Goal: Information Seeking & Learning: Compare options

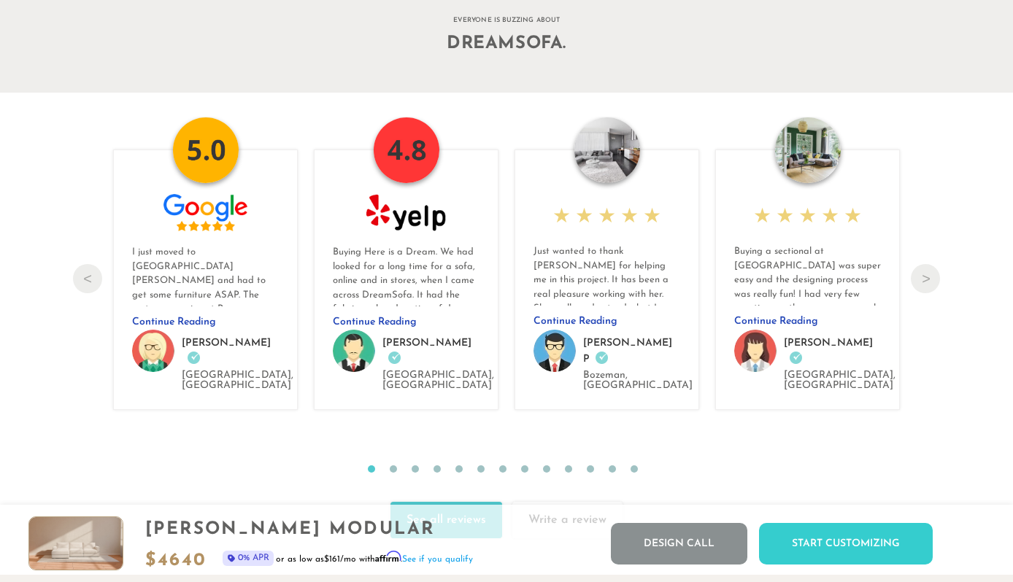
scroll to position [15034, 0]
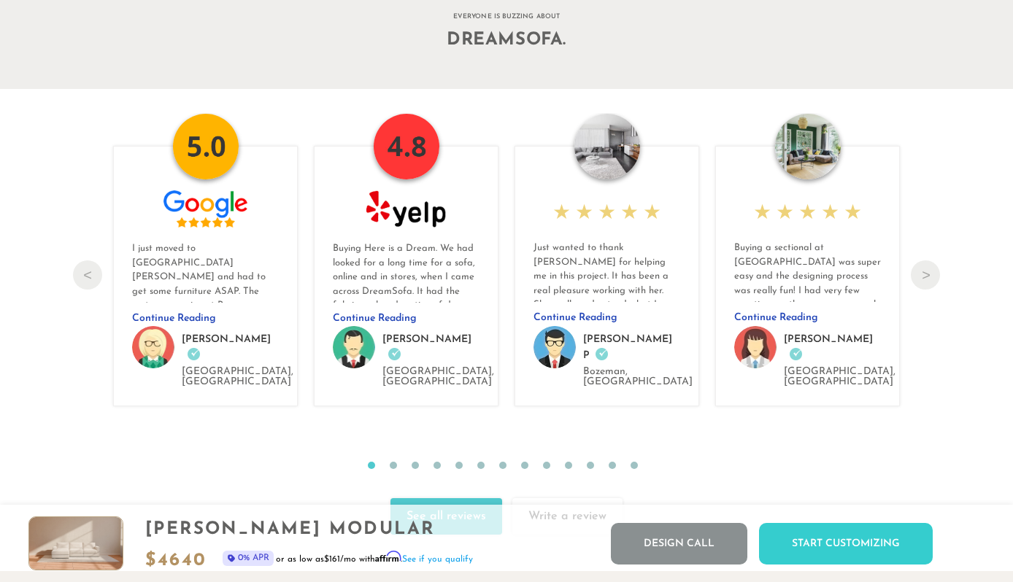
click at [450, 498] on link "See all reviews" at bounding box center [446, 516] width 112 height 36
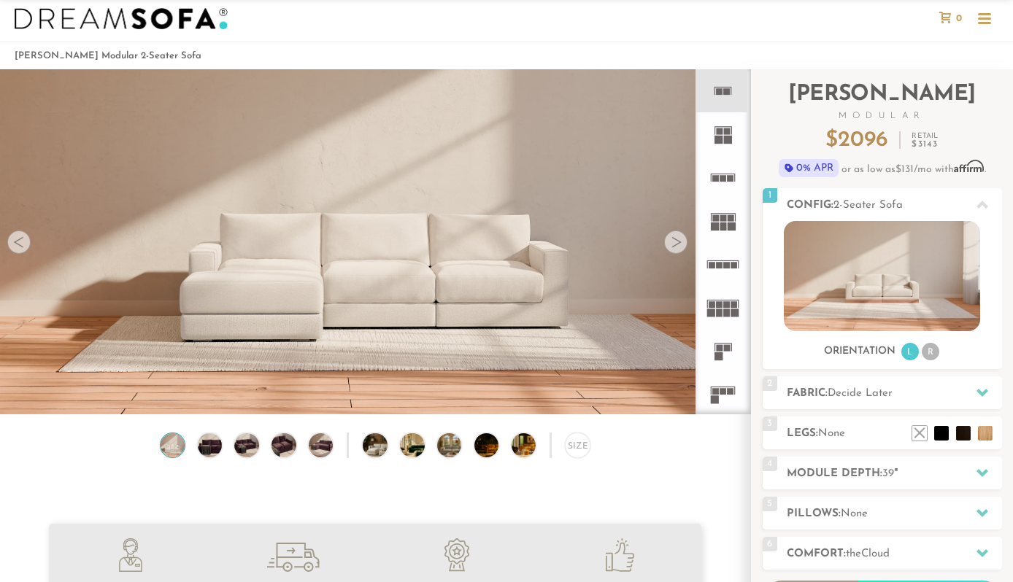
scroll to position [26, 0]
click at [957, 472] on h2 "Module Depth: 39 "" at bounding box center [894, 473] width 215 height 17
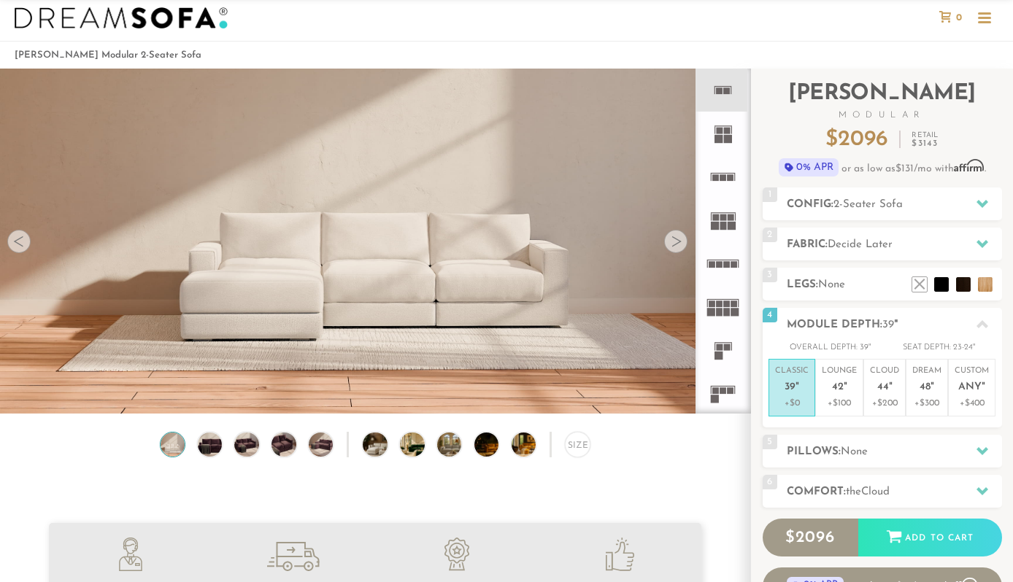
click at [843, 395] on p "Lounge 42 "" at bounding box center [839, 381] width 35 height 31
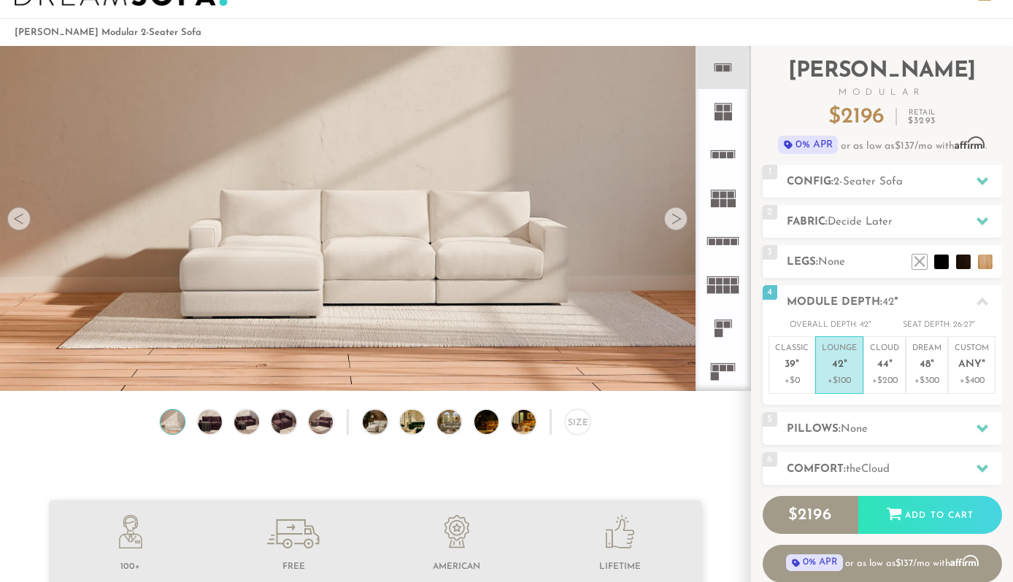
scroll to position [54, 0]
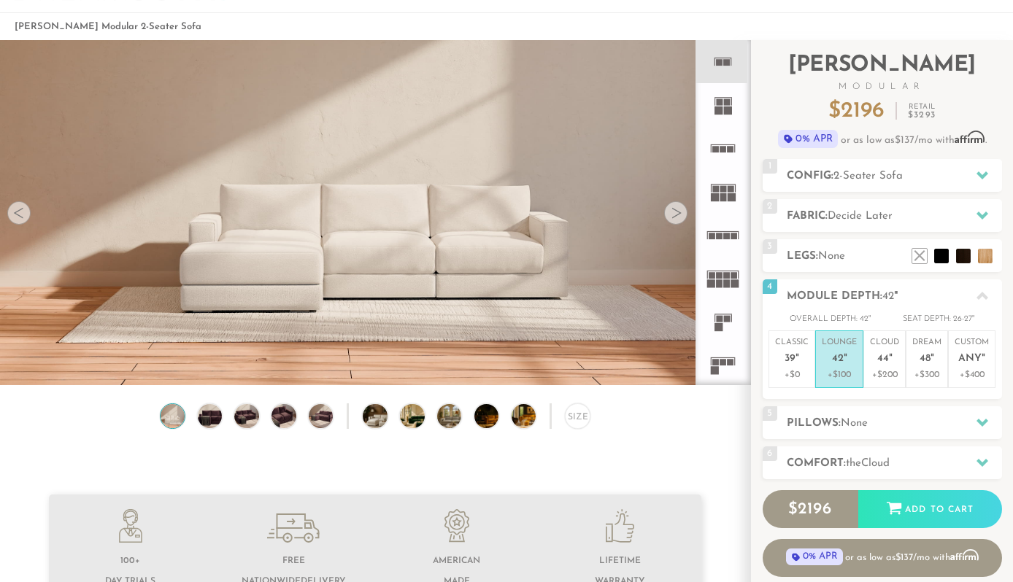
click at [976, 173] on icon at bounding box center [982, 175] width 12 height 8
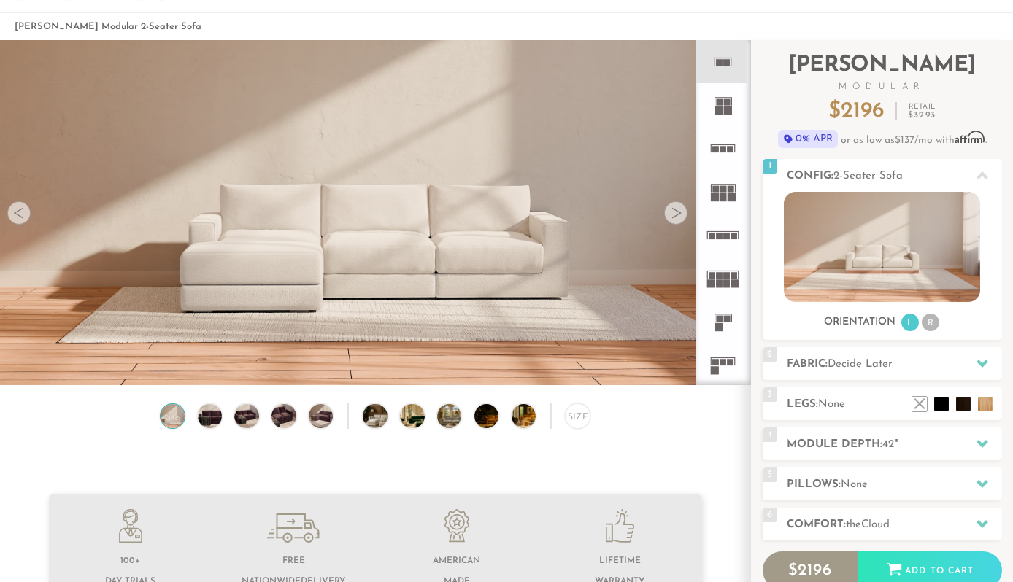
click at [930, 322] on li "R" at bounding box center [931, 323] width 18 height 18
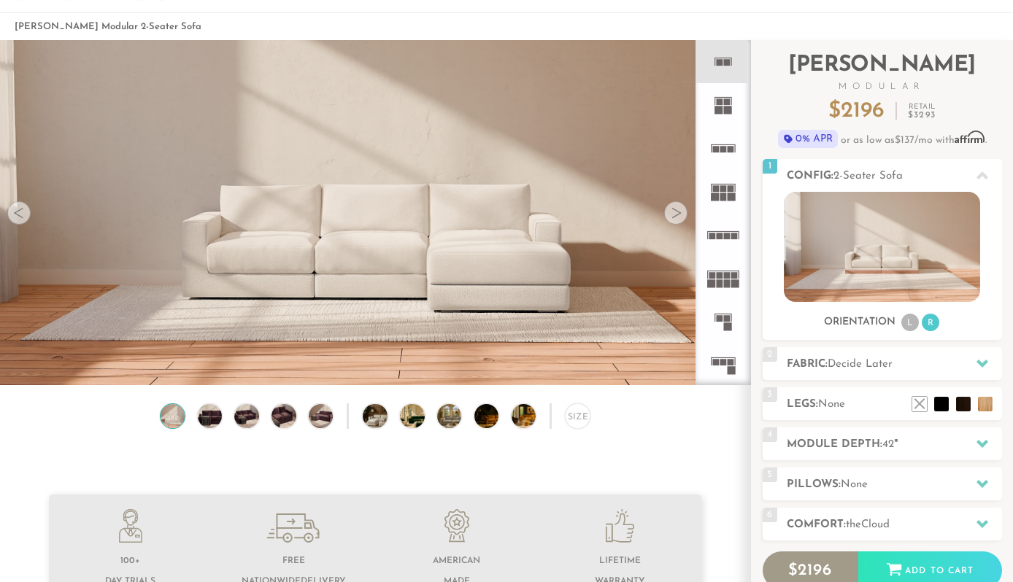
click at [908, 319] on li "L" at bounding box center [910, 323] width 18 height 18
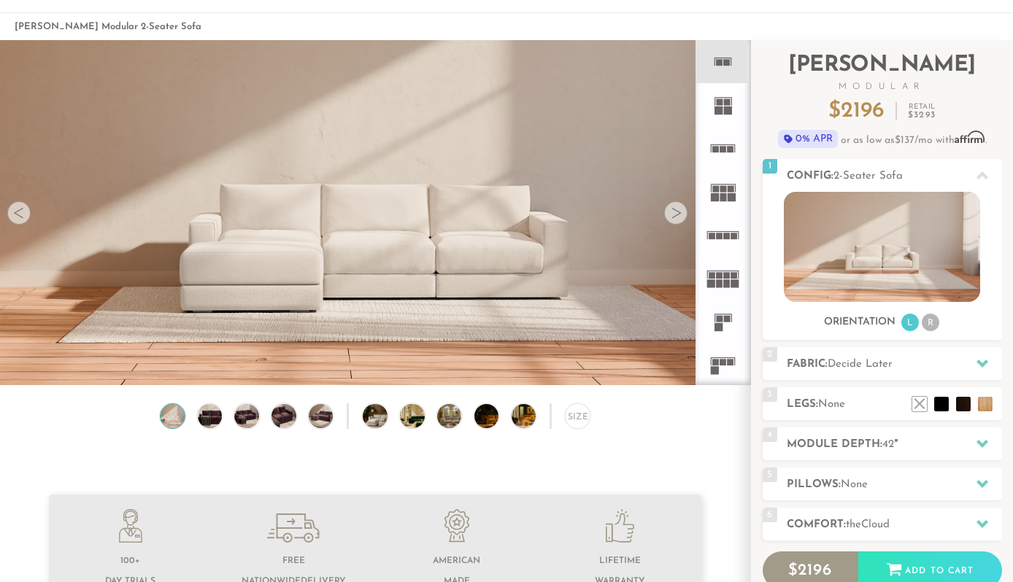
click at [715, 163] on icon at bounding box center [722, 148] width 43 height 43
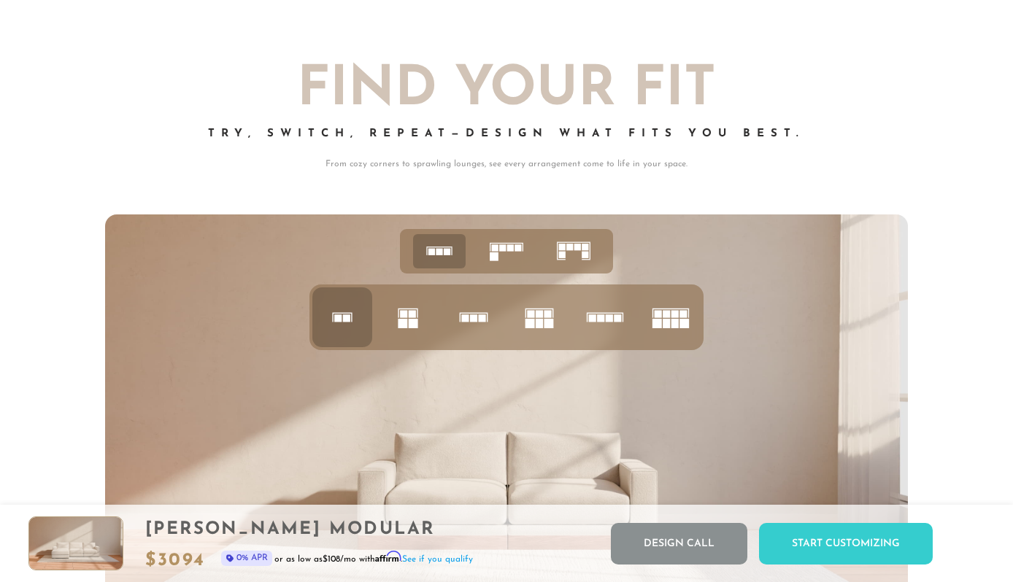
scroll to position [5438, 0]
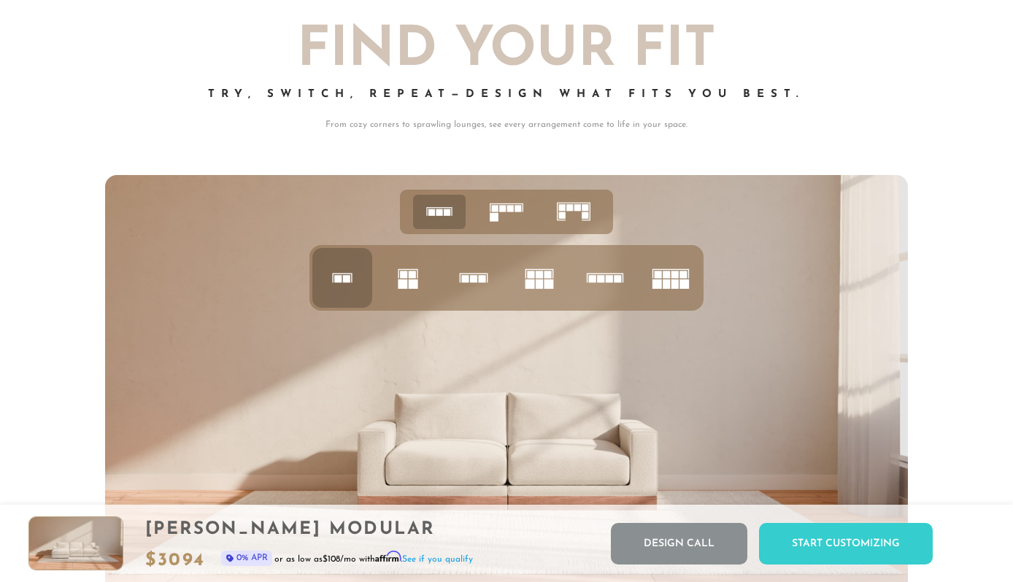
click at [522, 222] on icon at bounding box center [506, 211] width 45 height 45
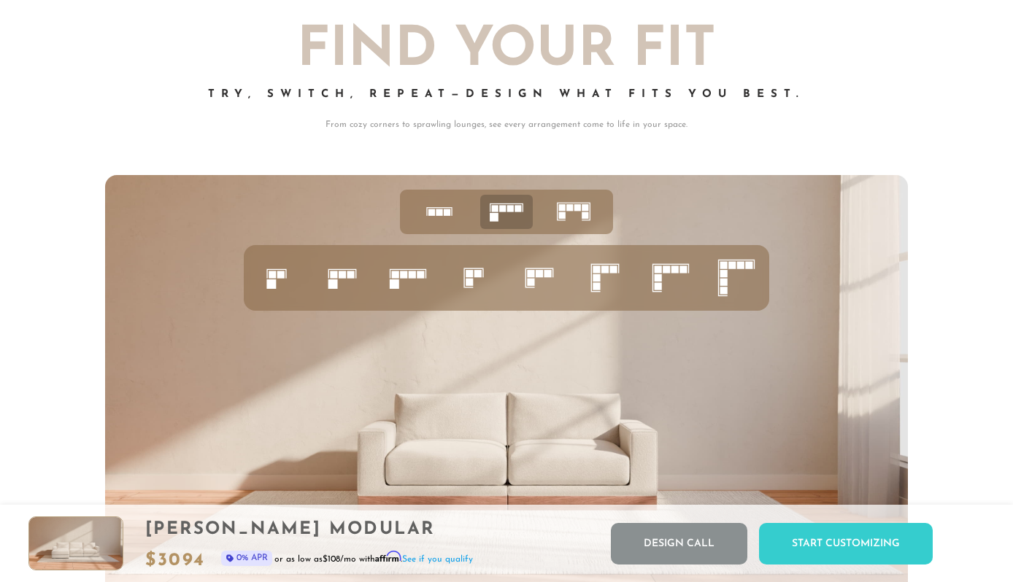
click at [350, 297] on icon at bounding box center [342, 278] width 50 height 50
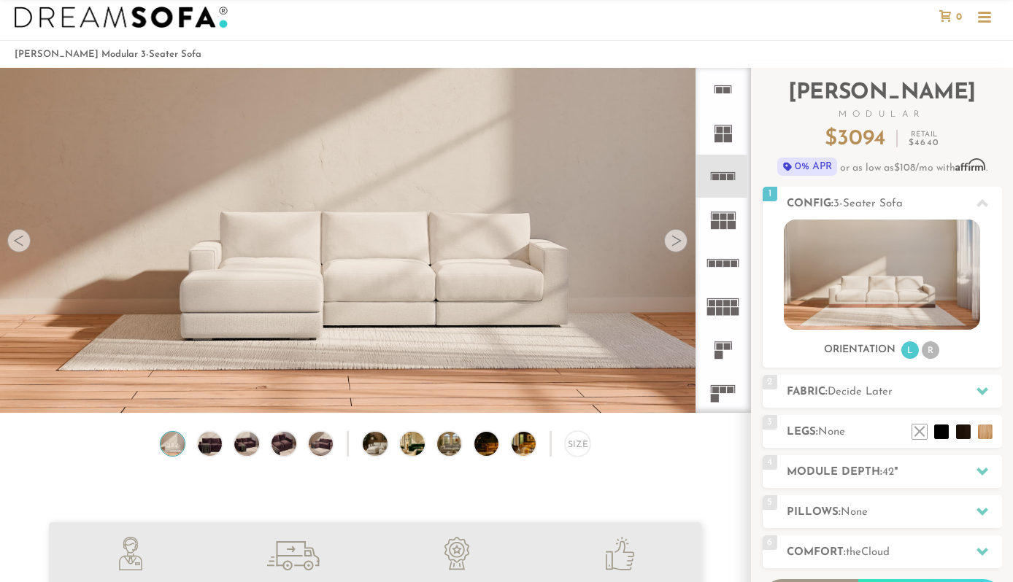
scroll to position [41, 0]
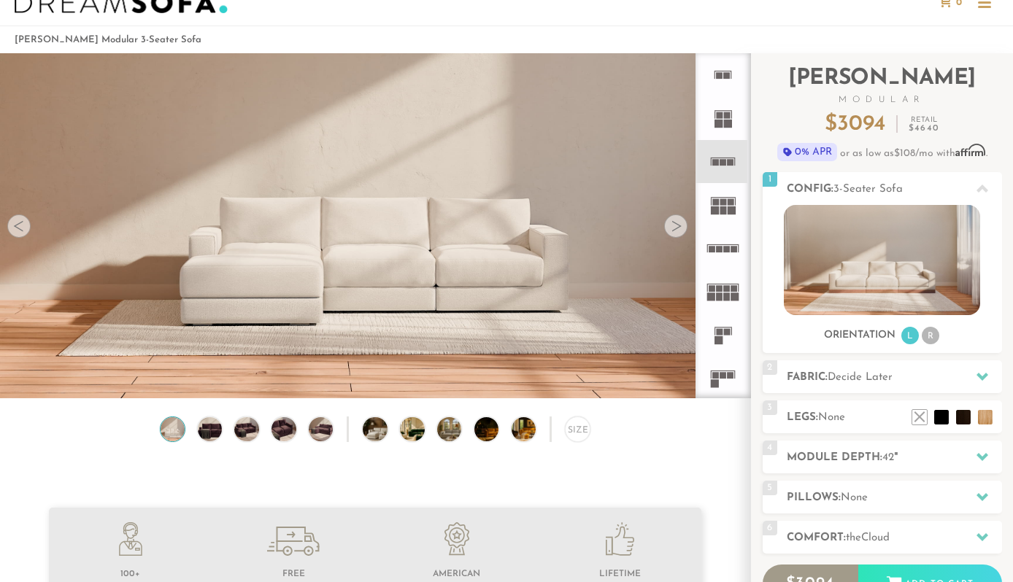
click at [717, 113] on rect at bounding box center [719, 115] width 7 height 7
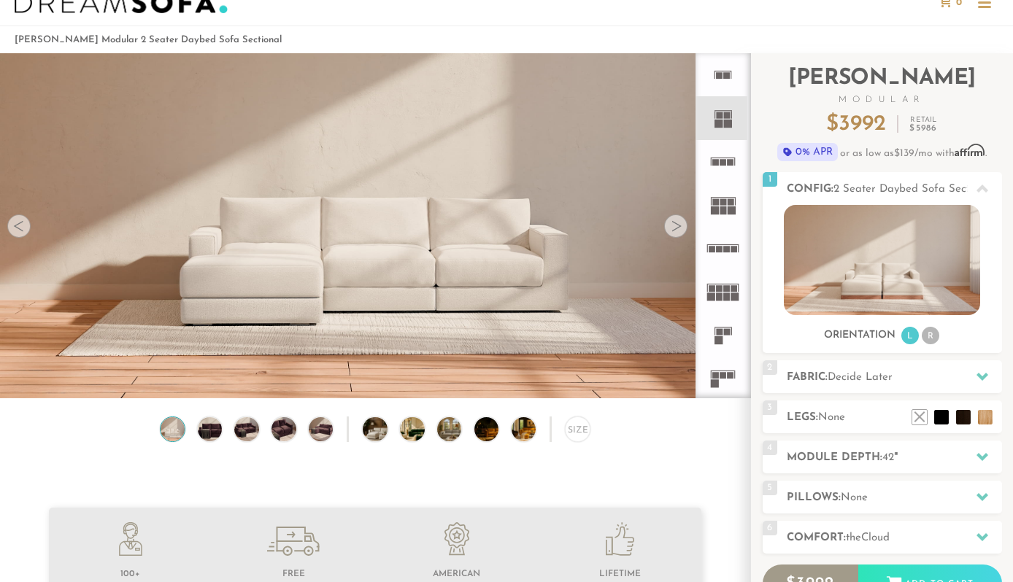
click at [680, 228] on div at bounding box center [675, 226] width 23 height 23
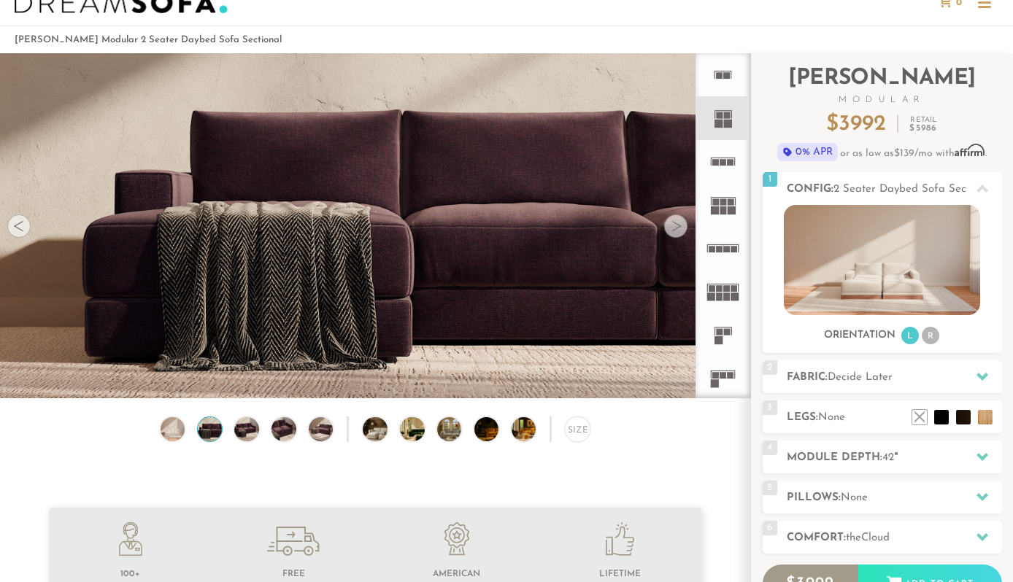
click at [673, 231] on div at bounding box center [675, 226] width 23 height 23
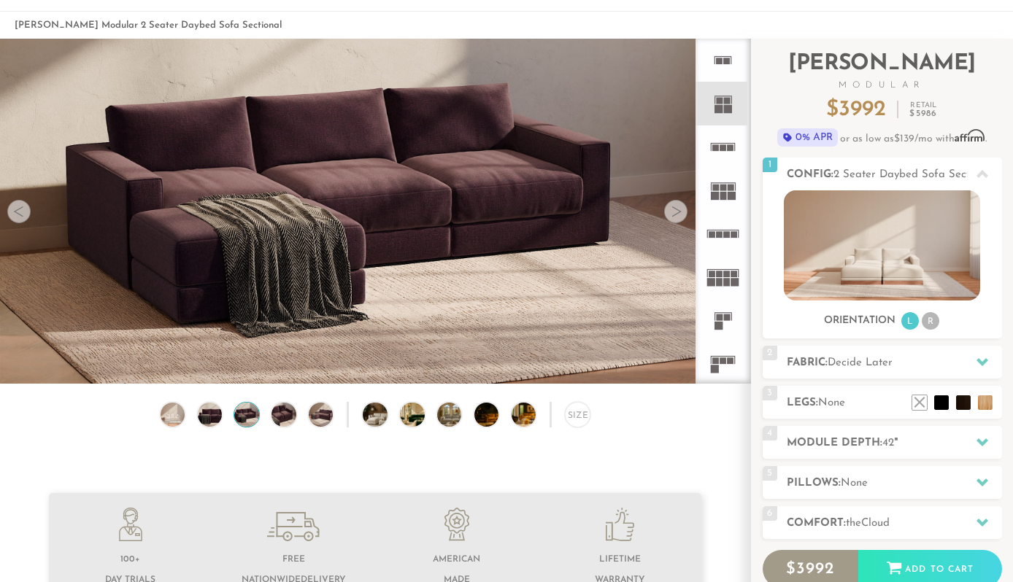
scroll to position [56, 0]
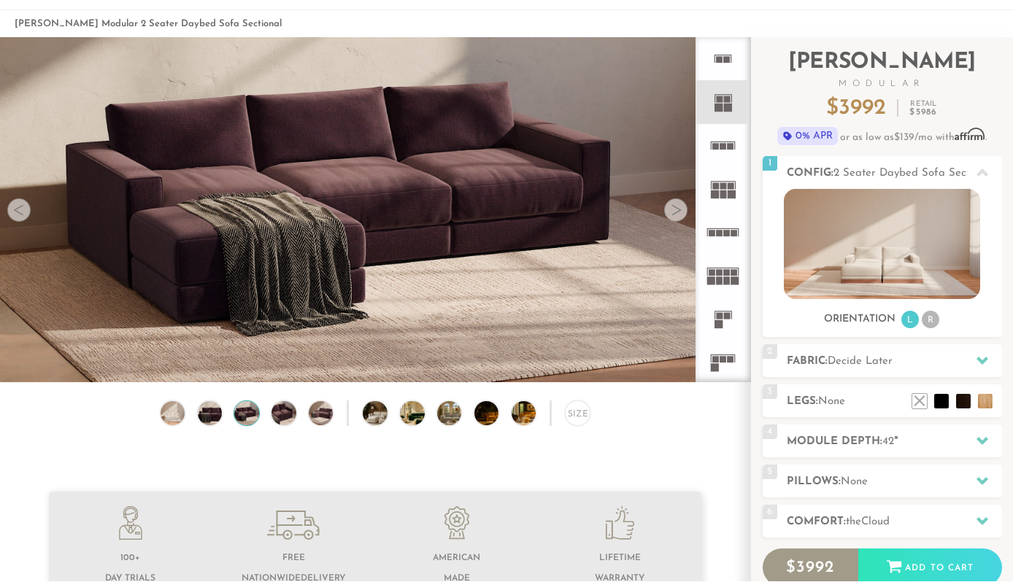
click at [981, 185] on div at bounding box center [982, 173] width 31 height 30
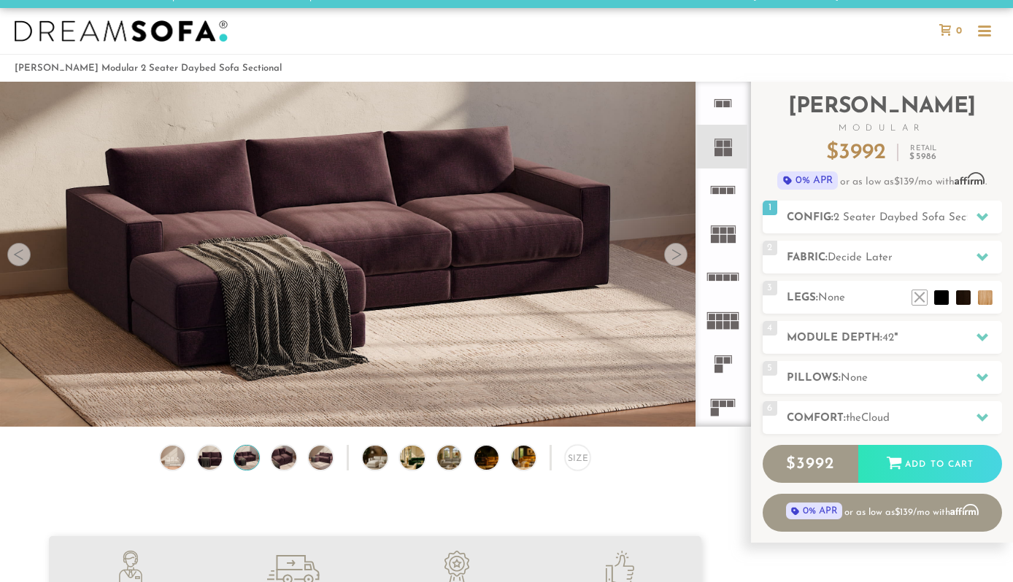
scroll to position [0, 0]
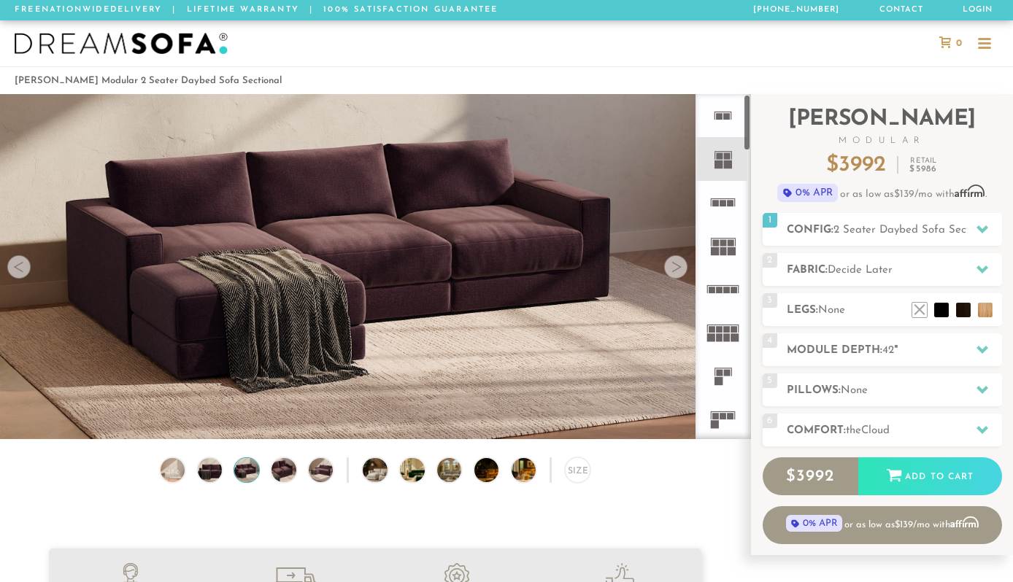
click at [733, 123] on icon at bounding box center [722, 115] width 43 height 43
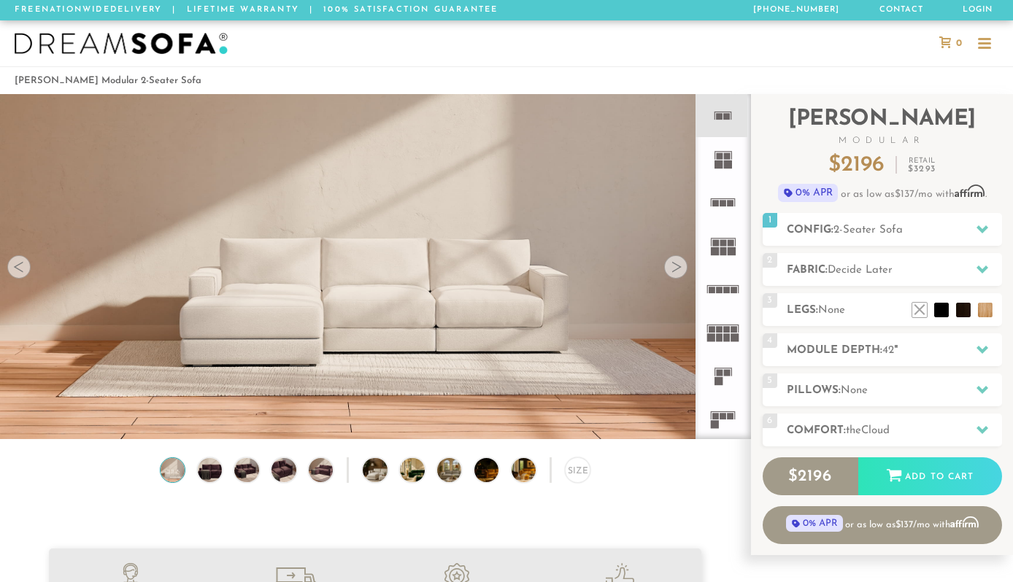
click at [582, 474] on div "Size" at bounding box center [578, 471] width 26 height 26
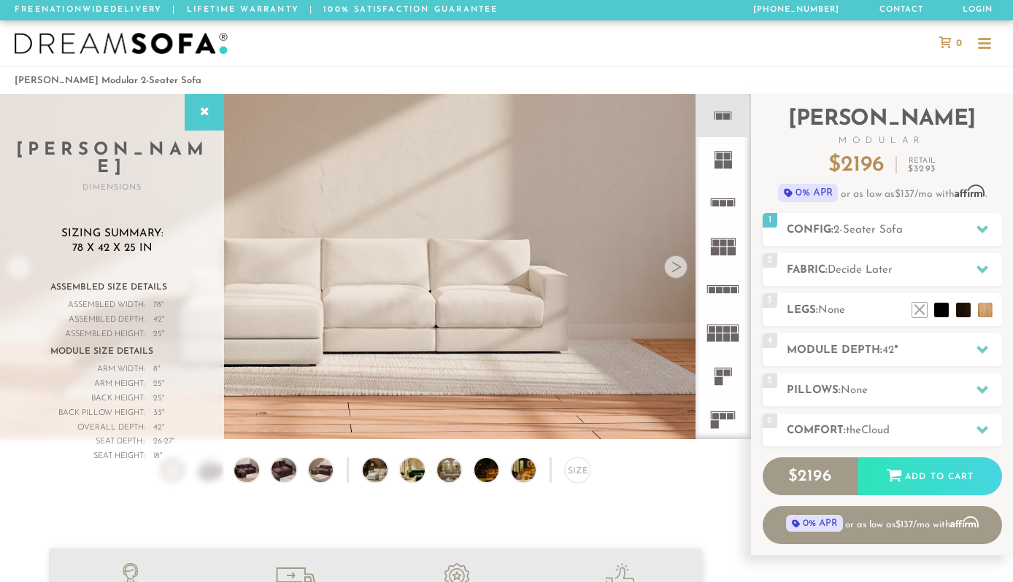
click at [930, 233] on h2 "Config: 2-Seater Sofa" at bounding box center [894, 230] width 215 height 17
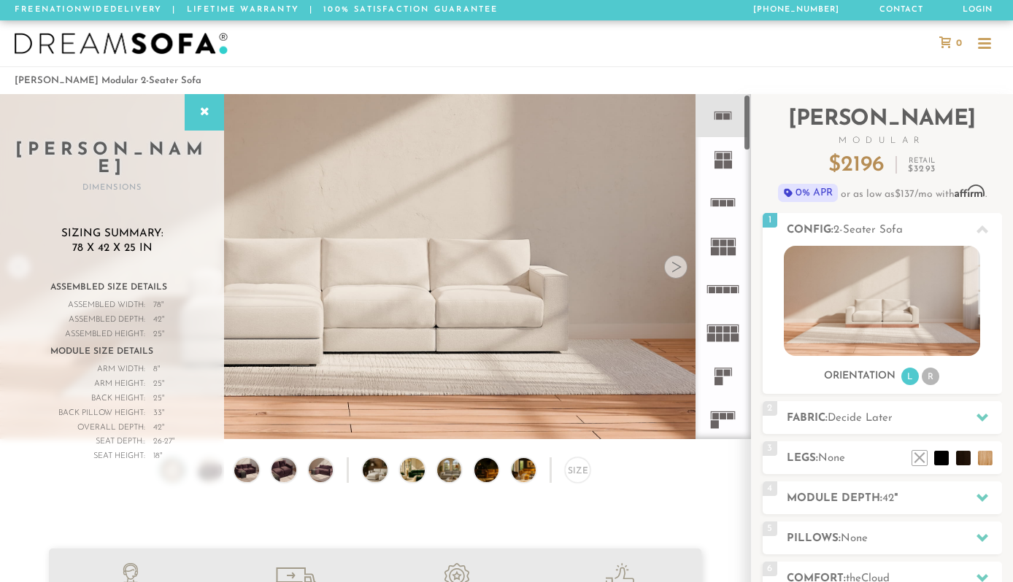
click at [727, 206] on icon at bounding box center [722, 202] width 43 height 43
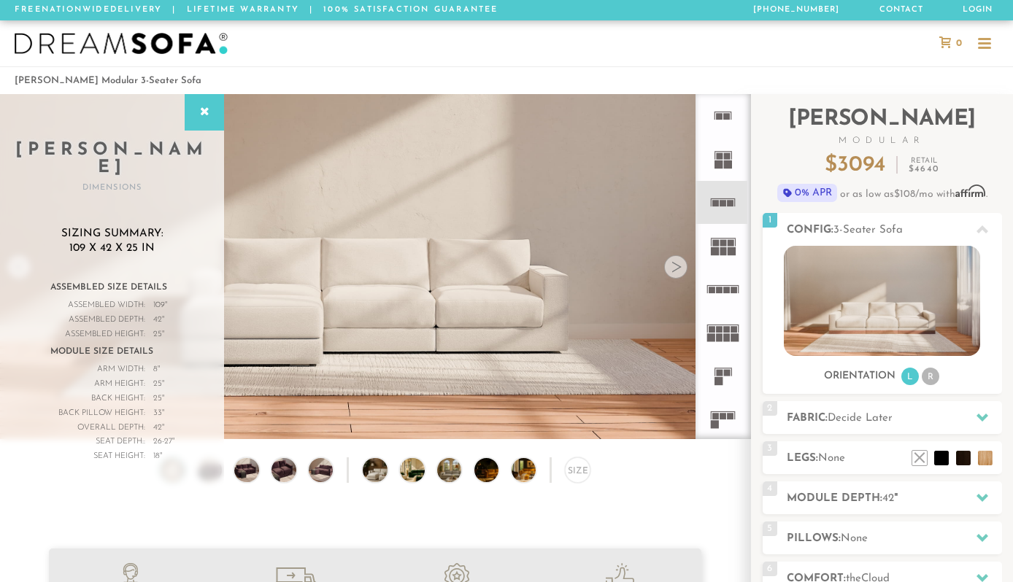
click at [734, 295] on icon at bounding box center [722, 289] width 43 height 43
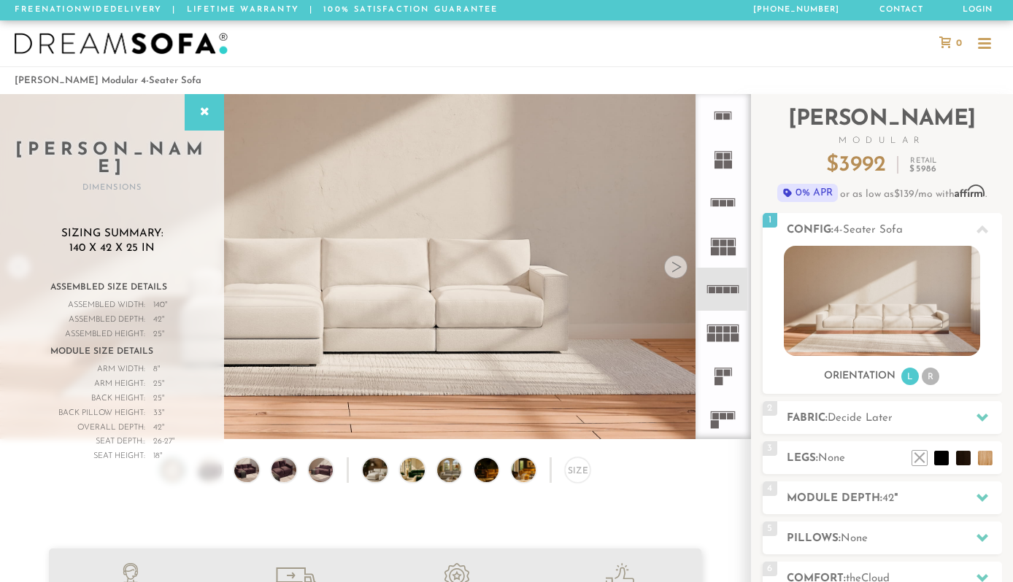
click at [728, 334] on rect at bounding box center [727, 338] width 7 height 8
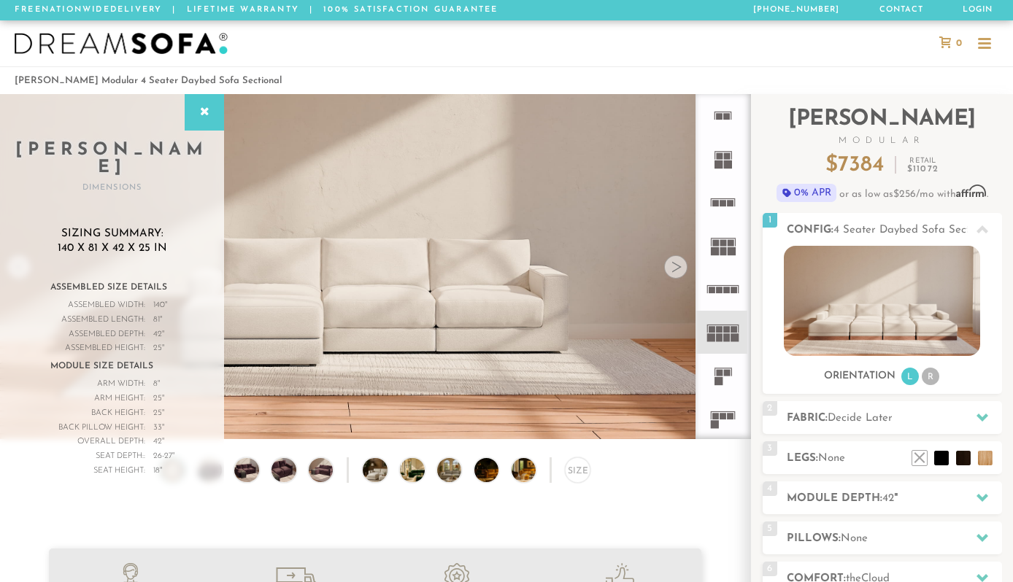
click at [730, 378] on icon at bounding box center [722, 375] width 43 height 43
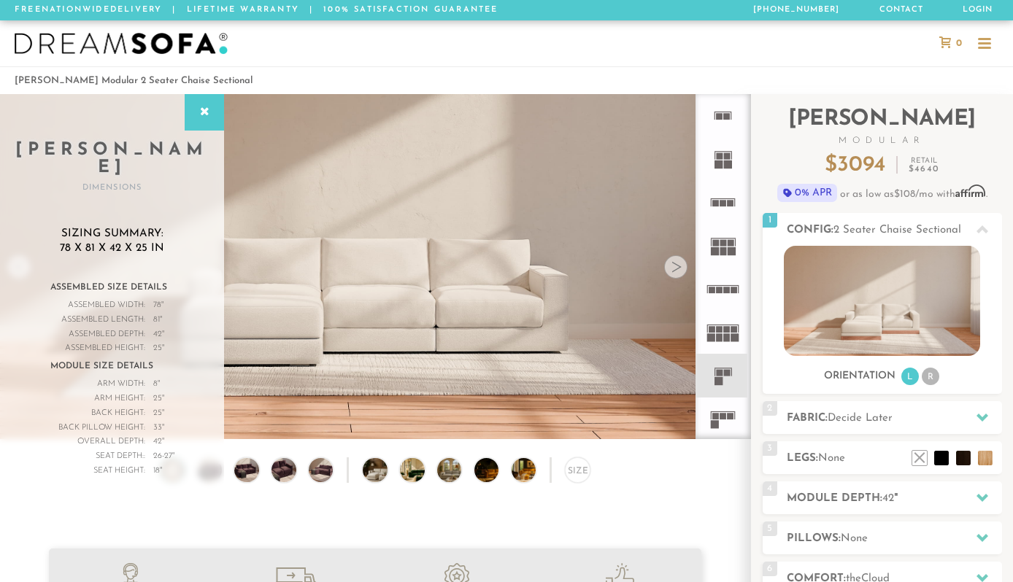
click at [913, 458] on li at bounding box center [919, 458] width 15 height 15
click at [912, 451] on li at bounding box center [919, 458] width 15 height 15
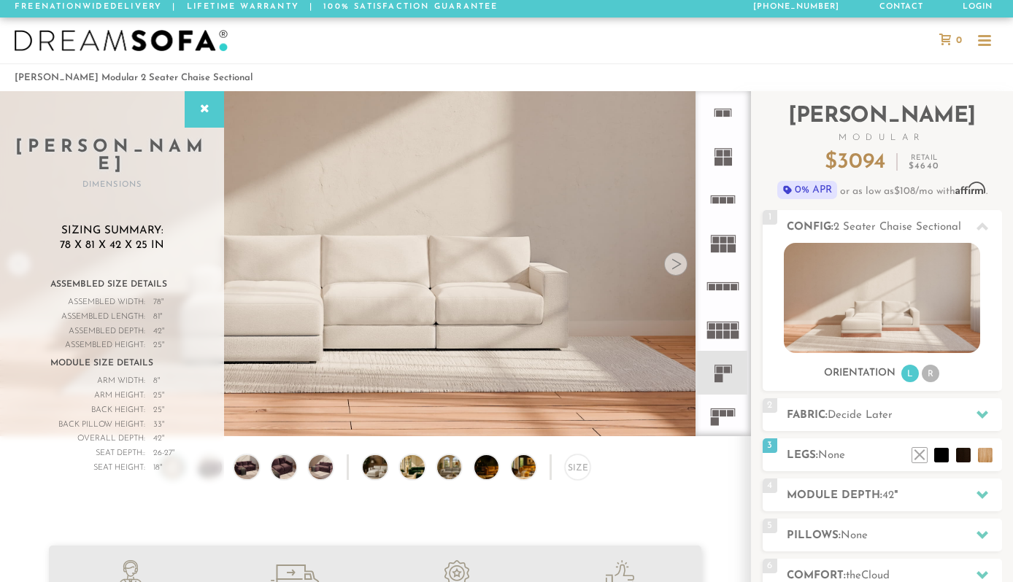
scroll to position [4, 0]
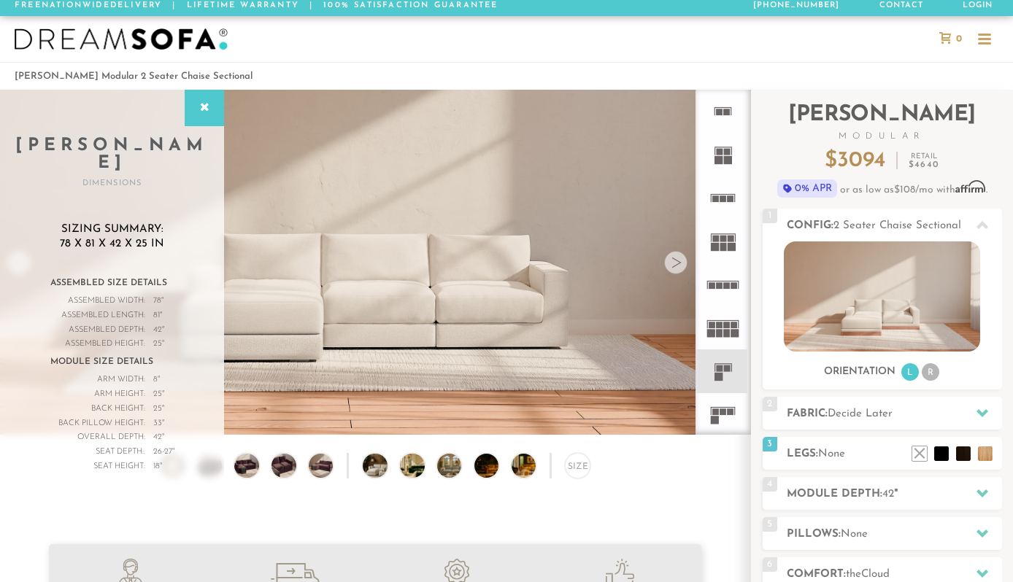
click at [948, 418] on h2 "Fabric: Decide Later" at bounding box center [894, 414] width 215 height 17
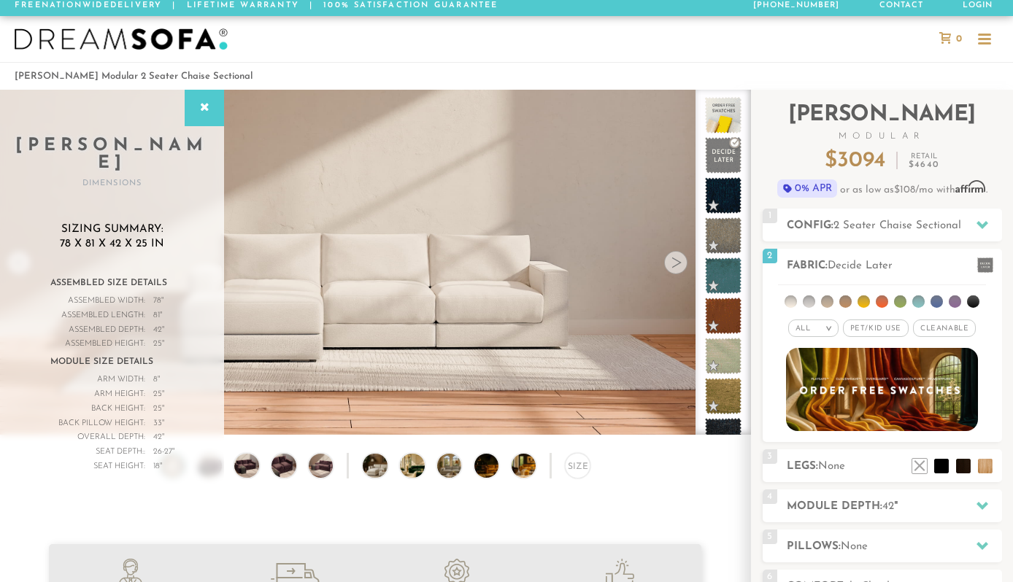
click at [936, 305] on li at bounding box center [936, 302] width 12 height 12
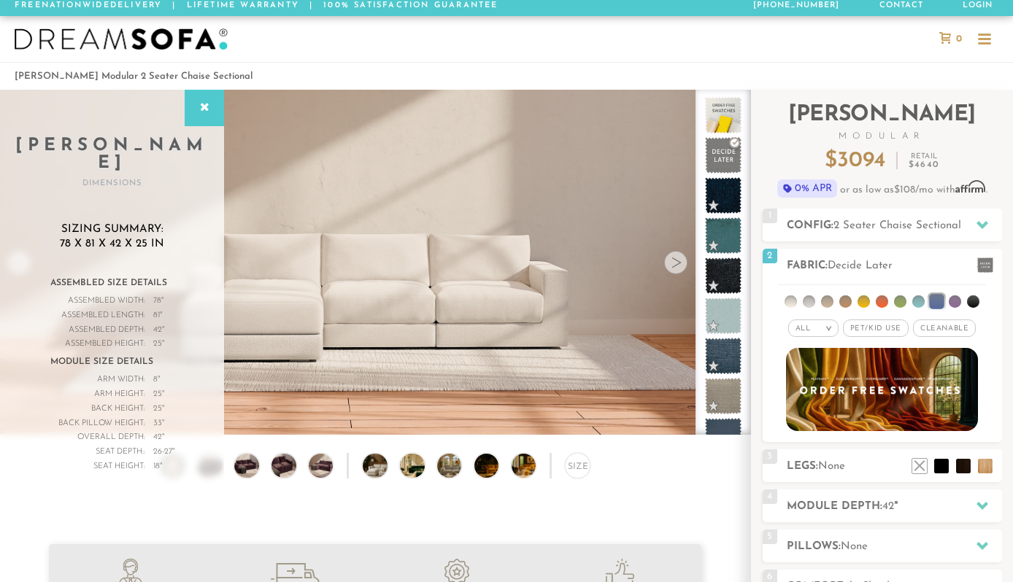
click at [955, 501] on h2 "Module Depth: 42 "" at bounding box center [894, 506] width 215 height 17
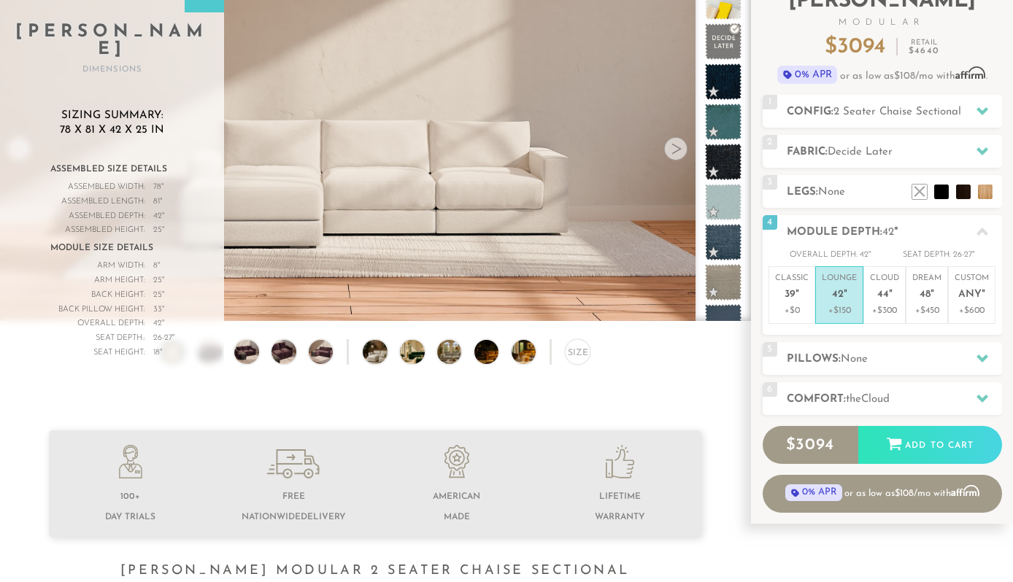
scroll to position [130, 0]
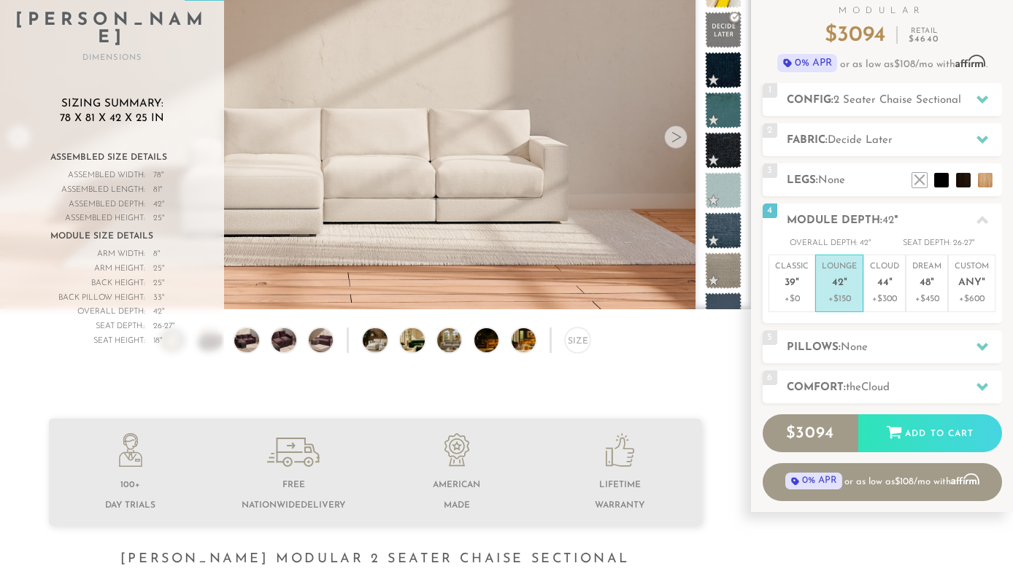
click at [975, 346] on div at bounding box center [982, 347] width 31 height 30
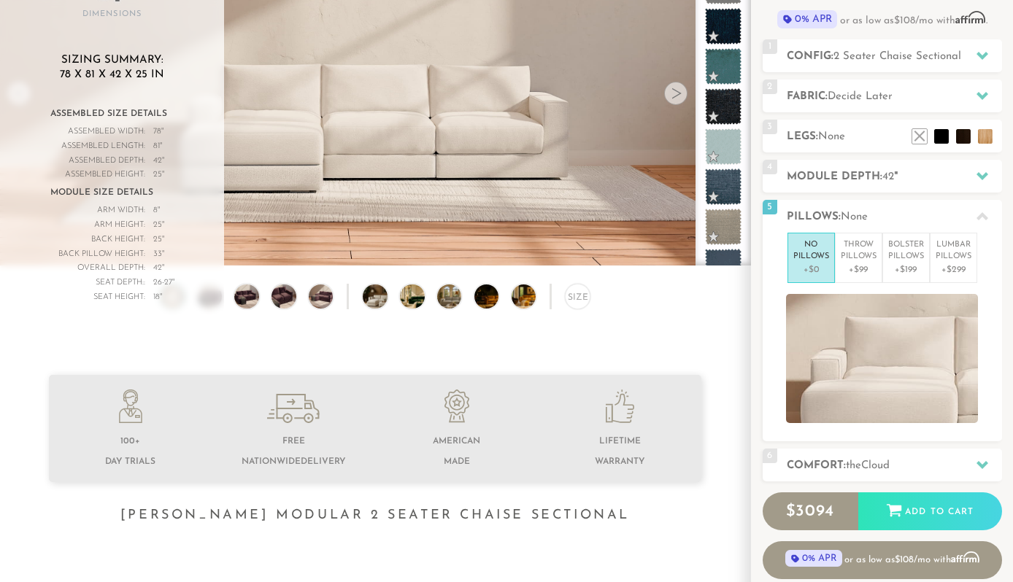
scroll to position [255, 0]
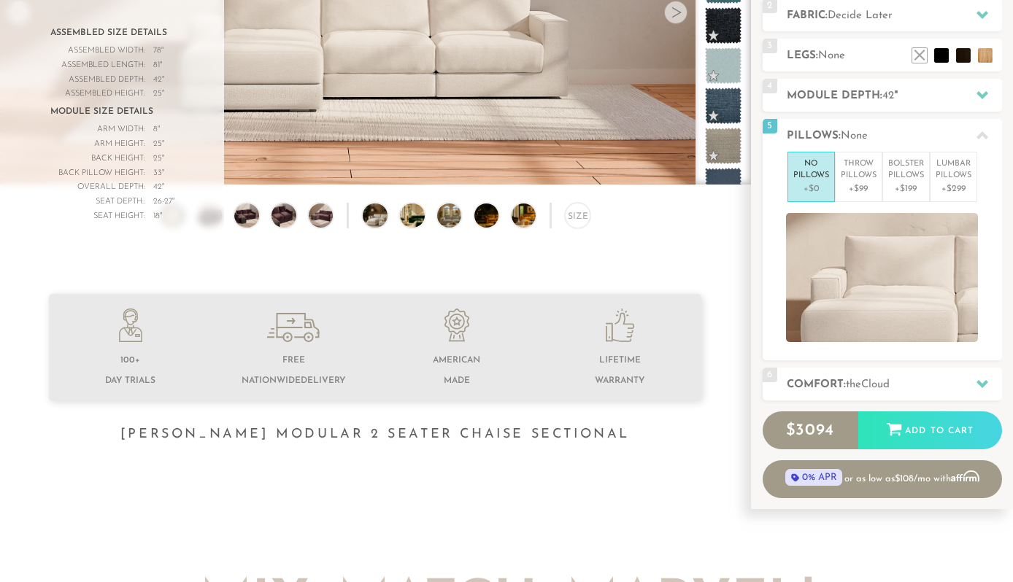
click at [993, 136] on div at bounding box center [982, 135] width 31 height 30
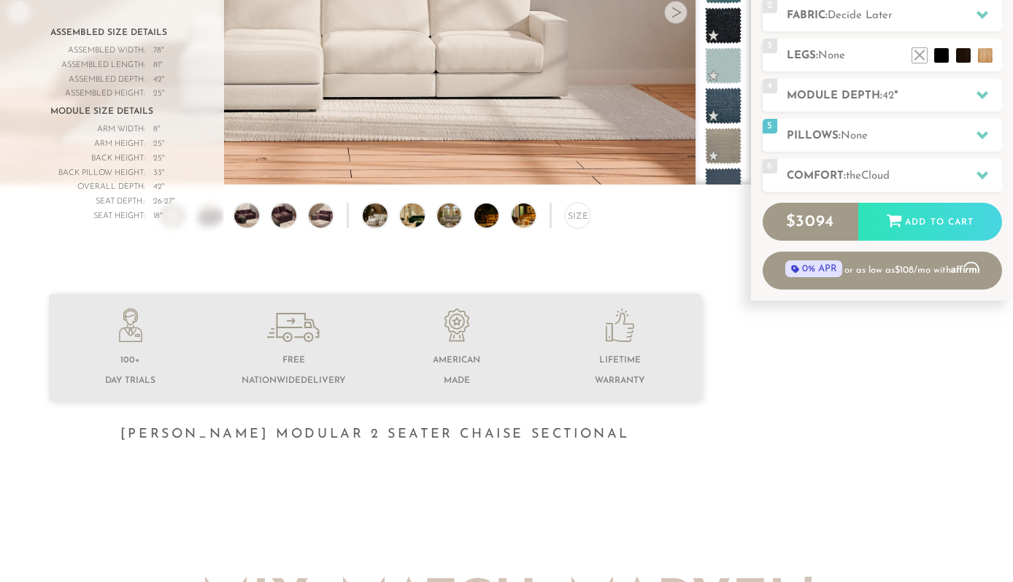
click at [984, 174] on icon at bounding box center [982, 175] width 12 height 8
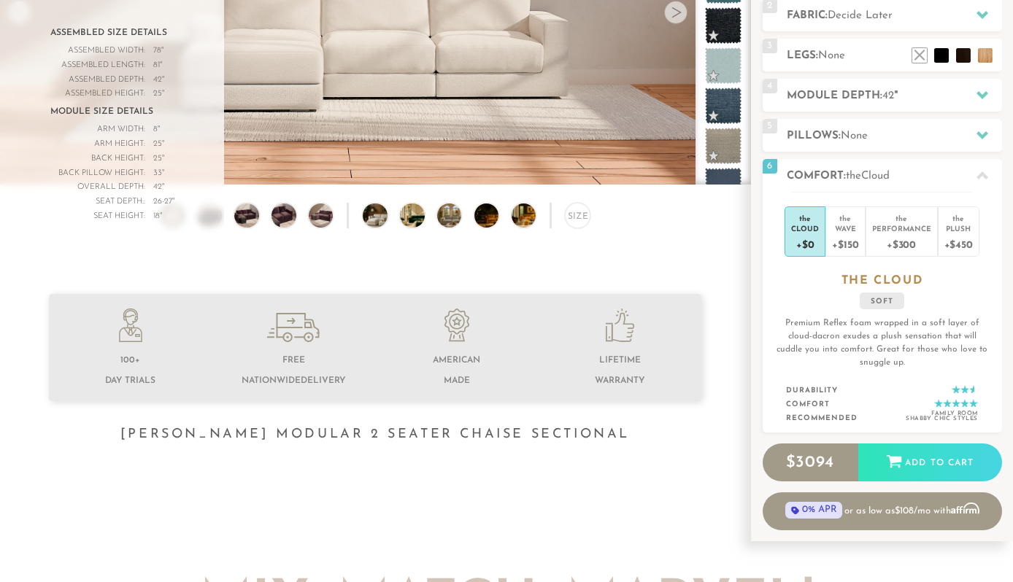
click at [882, 224] on div "Performance" at bounding box center [901, 228] width 59 height 10
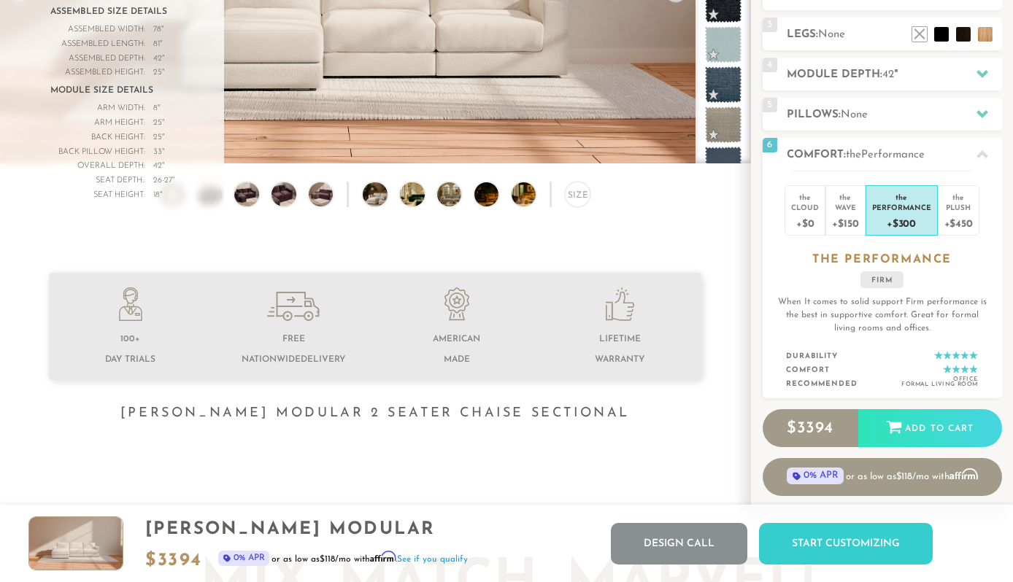
scroll to position [0, 0]
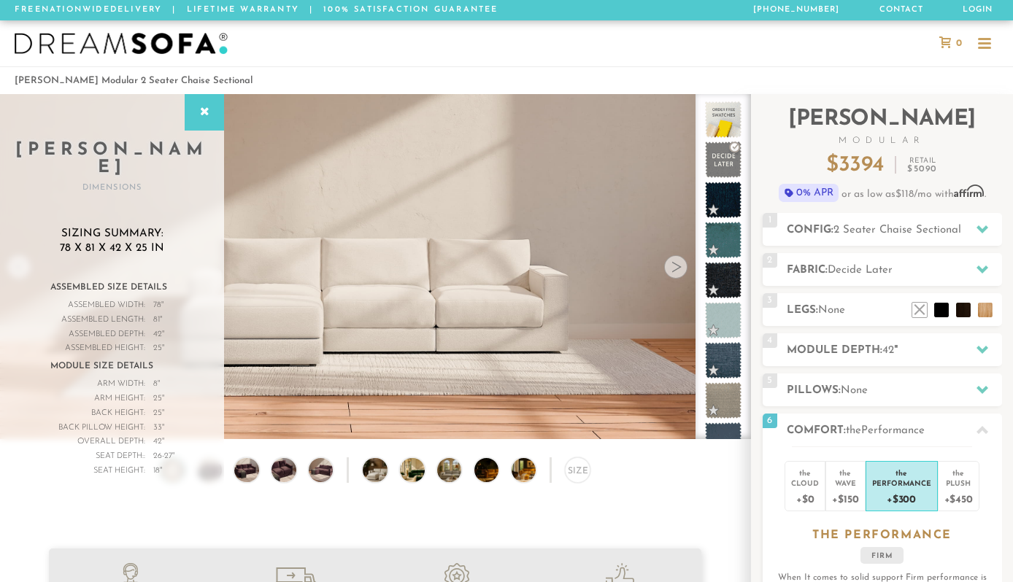
click at [206, 53] on img at bounding box center [121, 44] width 213 height 22
